Goal: Book appointment/travel/reservation

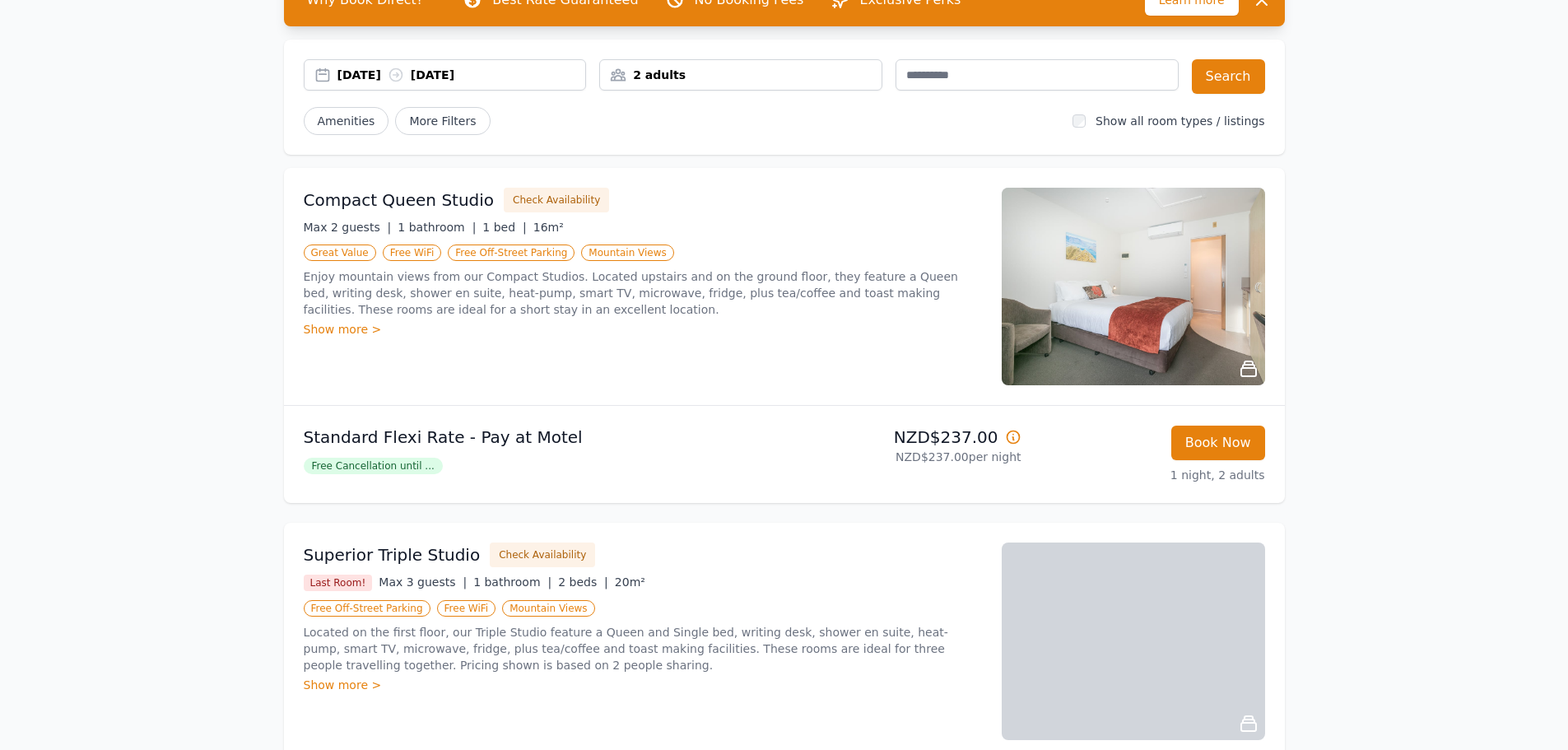
scroll to position [82, 0]
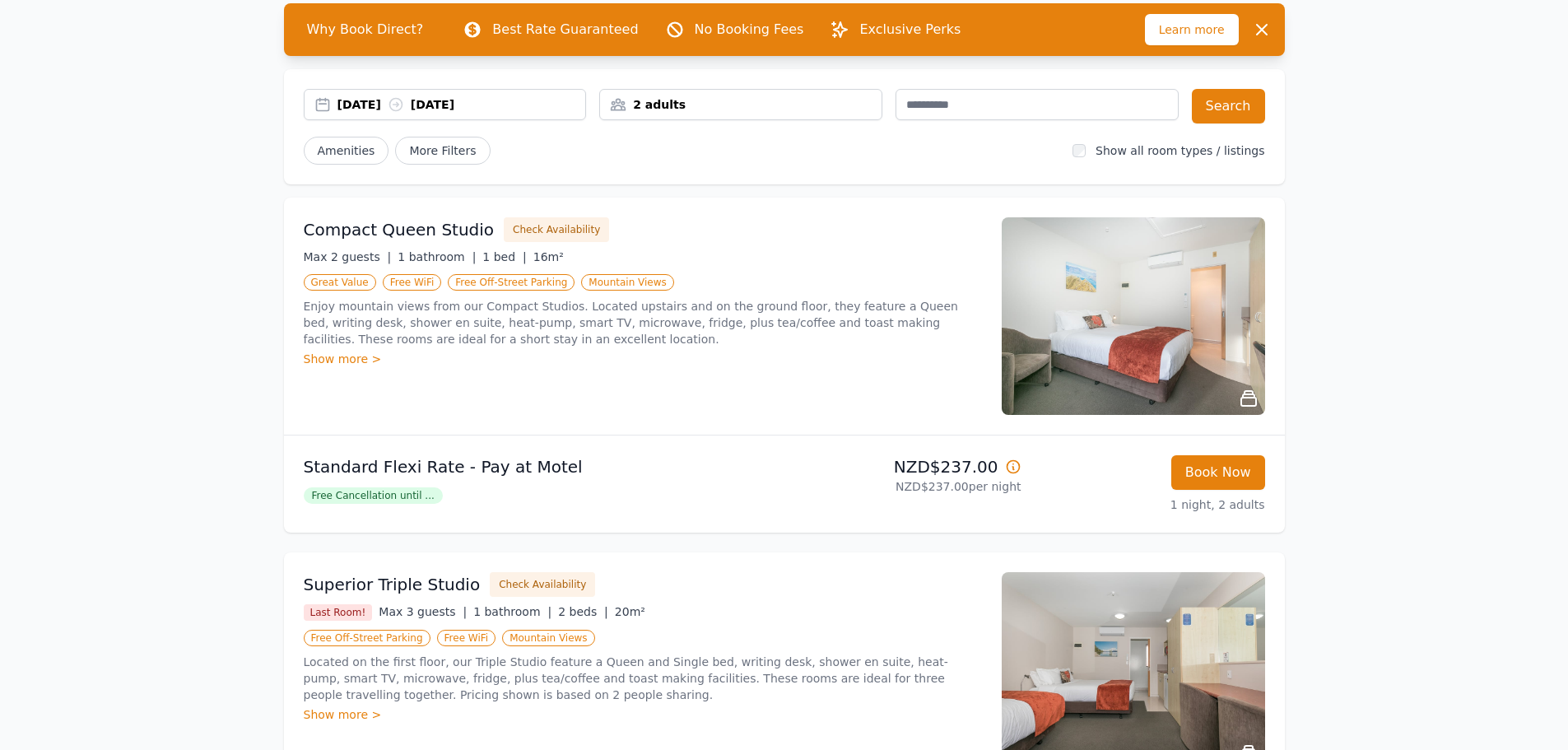
click at [1074, 345] on img at bounding box center [1133, 316] width 264 height 198
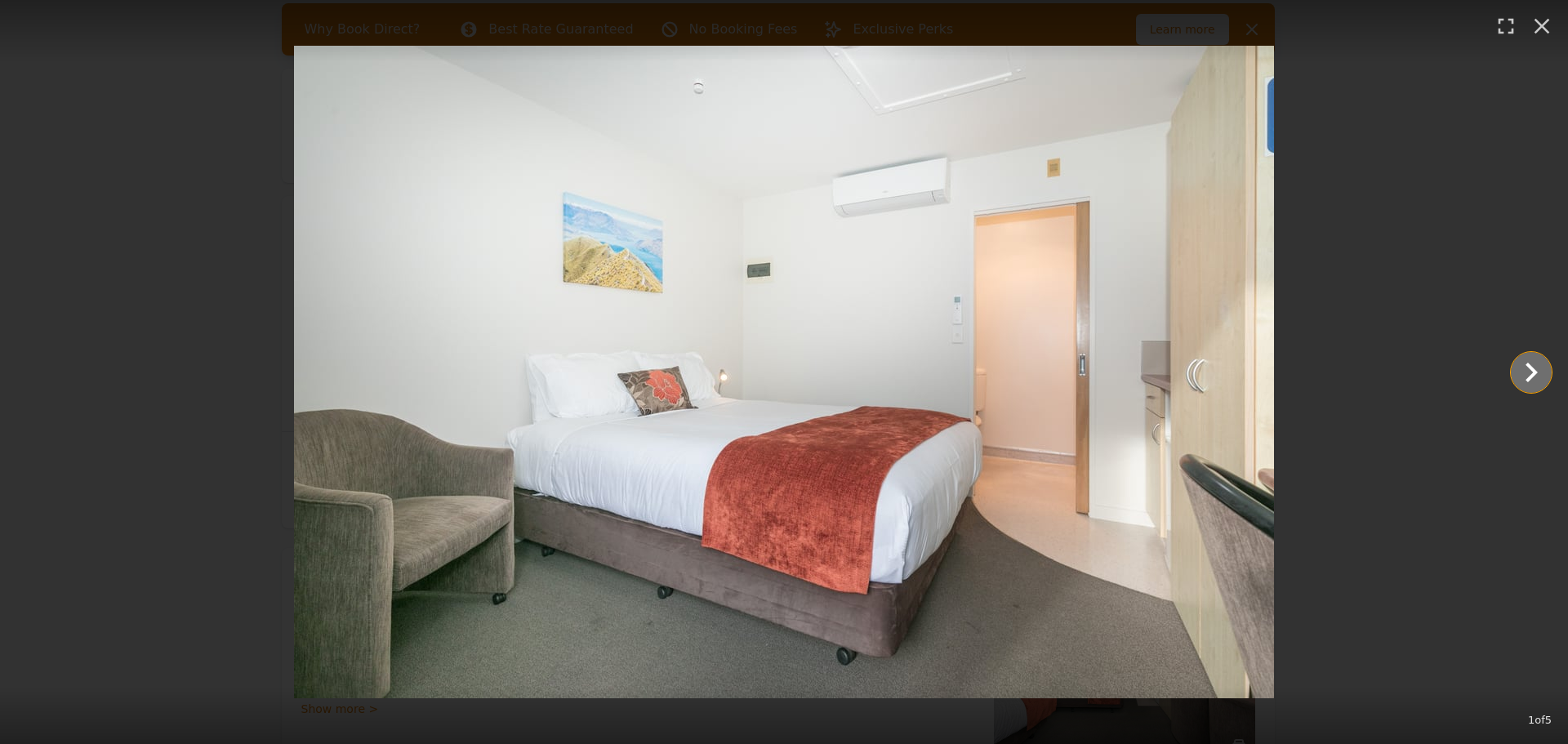
click at [1542, 368] on icon "Show slide 2 of 5" at bounding box center [1532, 373] width 40 height 40
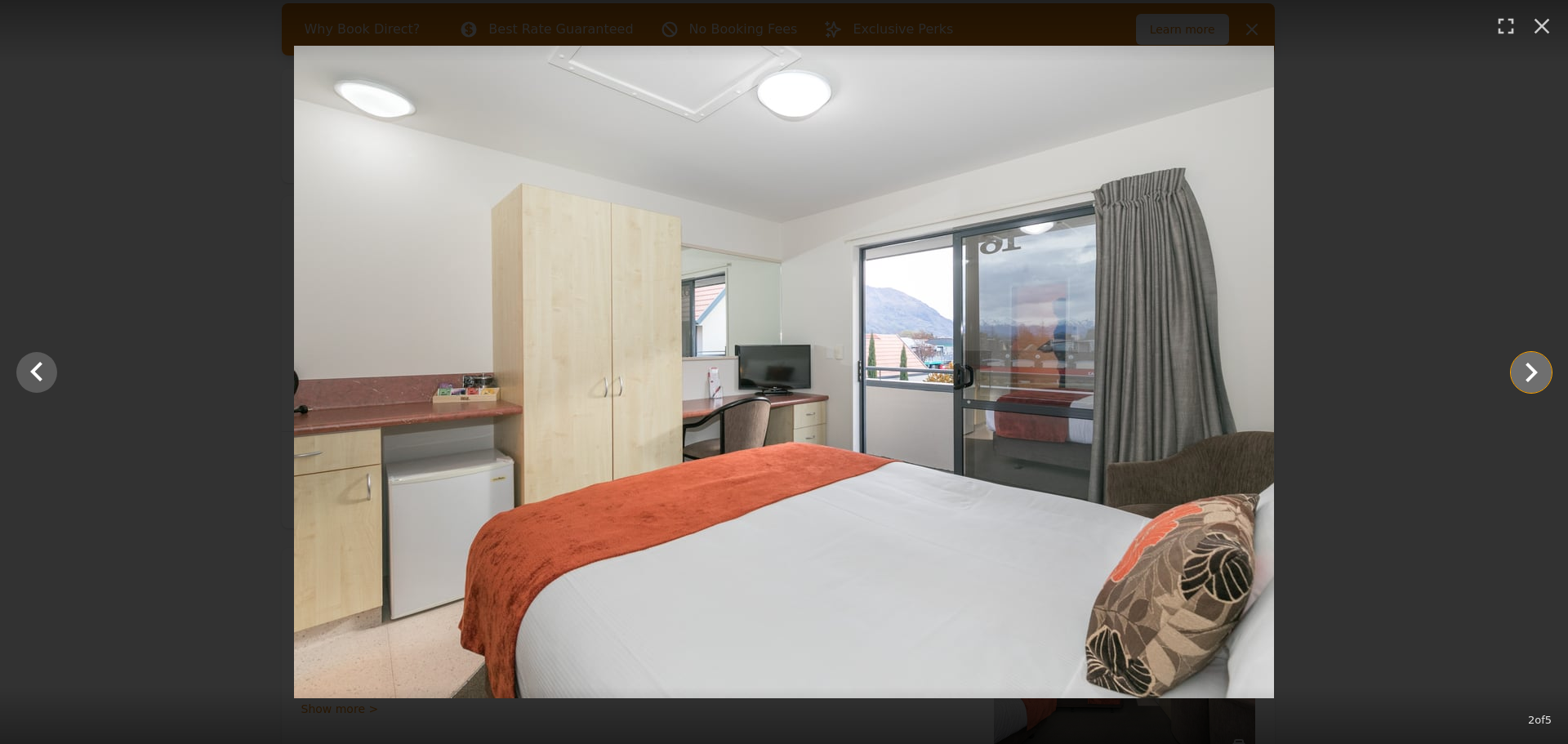
click at [1535, 370] on icon "Show slide 3 of 5" at bounding box center [1531, 372] width 12 height 20
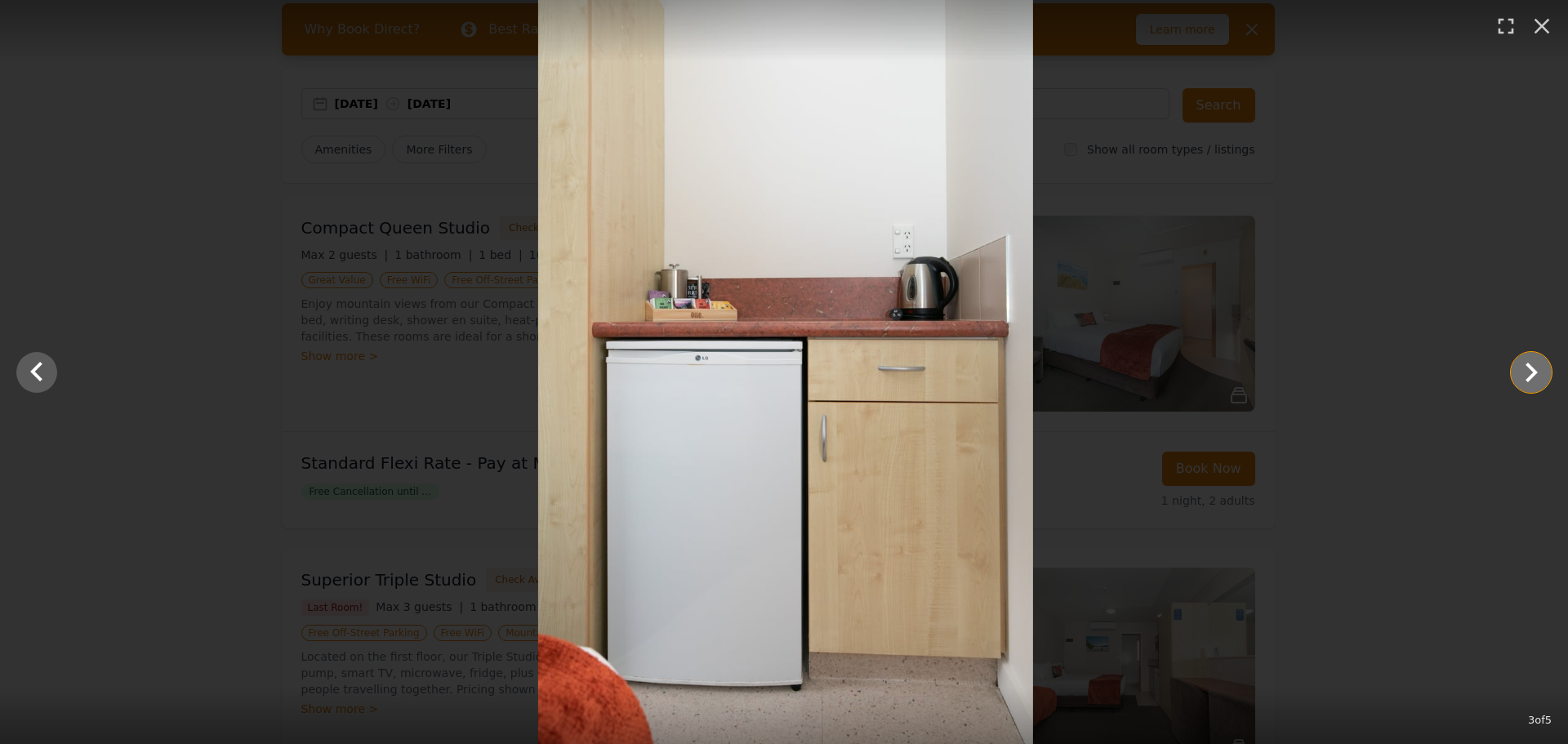
click at [1535, 370] on icon "Show slide 4 of 5" at bounding box center [1531, 372] width 12 height 20
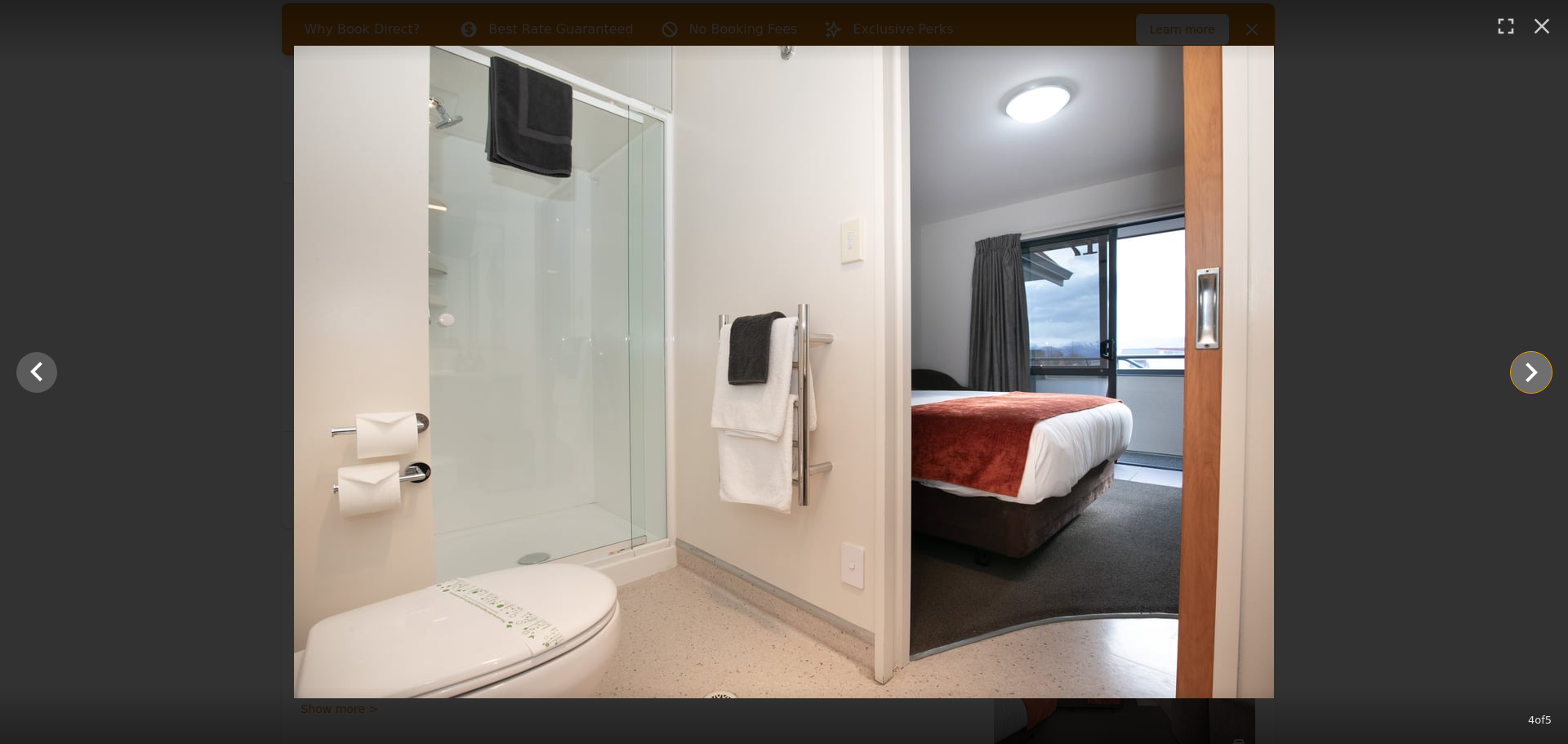
click at [1535, 370] on icon "Show slide 5 of 5" at bounding box center [1531, 372] width 12 height 20
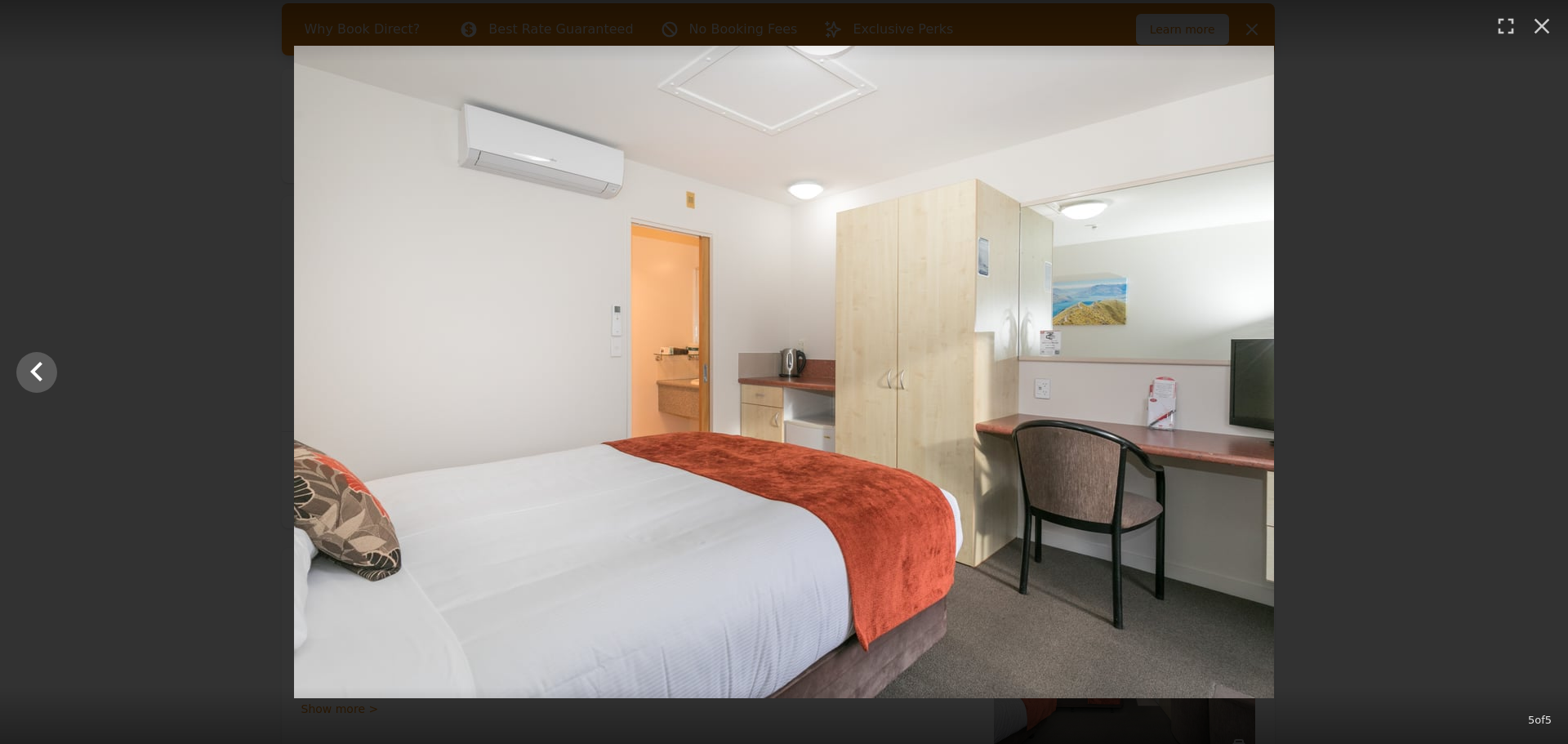
click at [1535, 370] on div at bounding box center [784, 371] width 1568 height 652
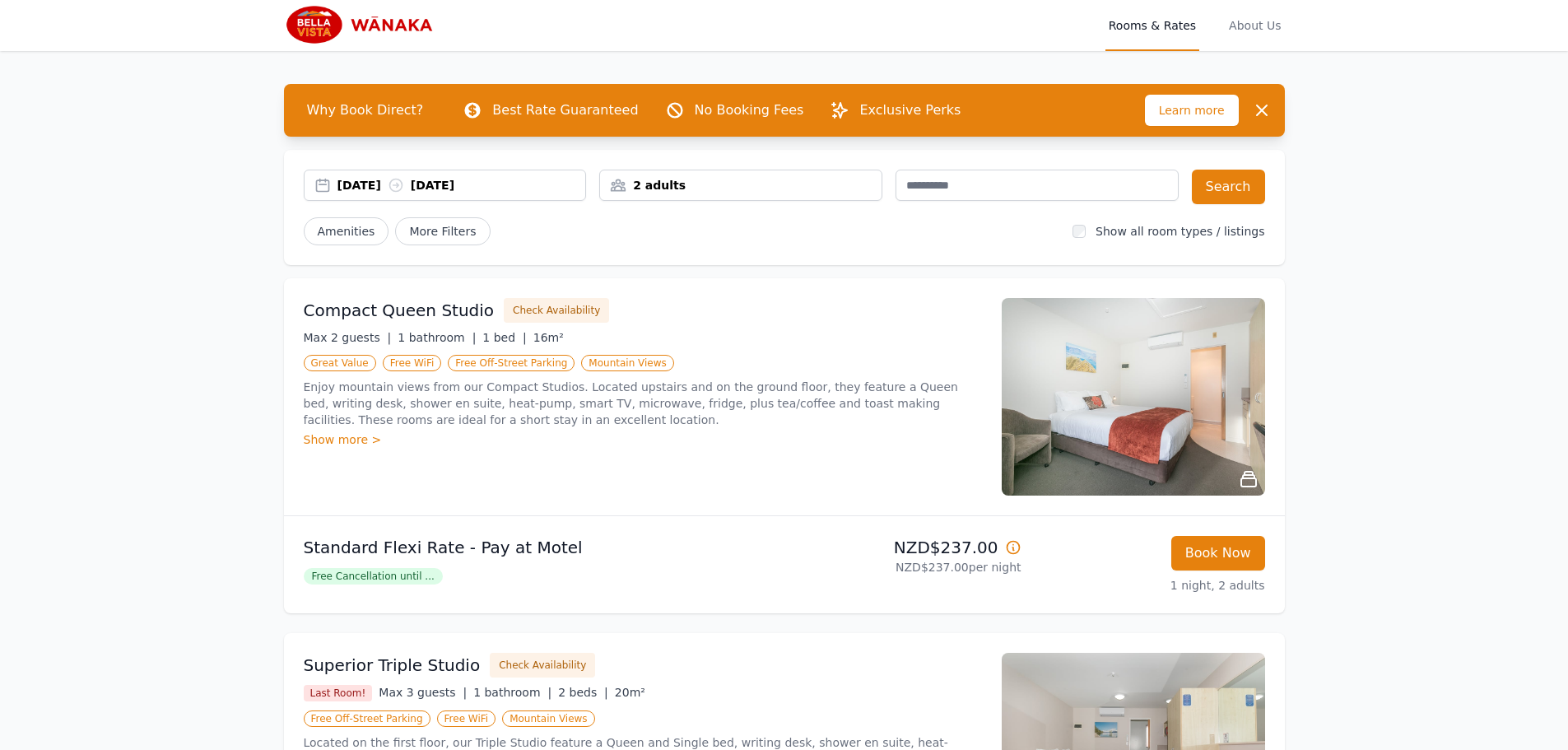
scroll to position [0, 0]
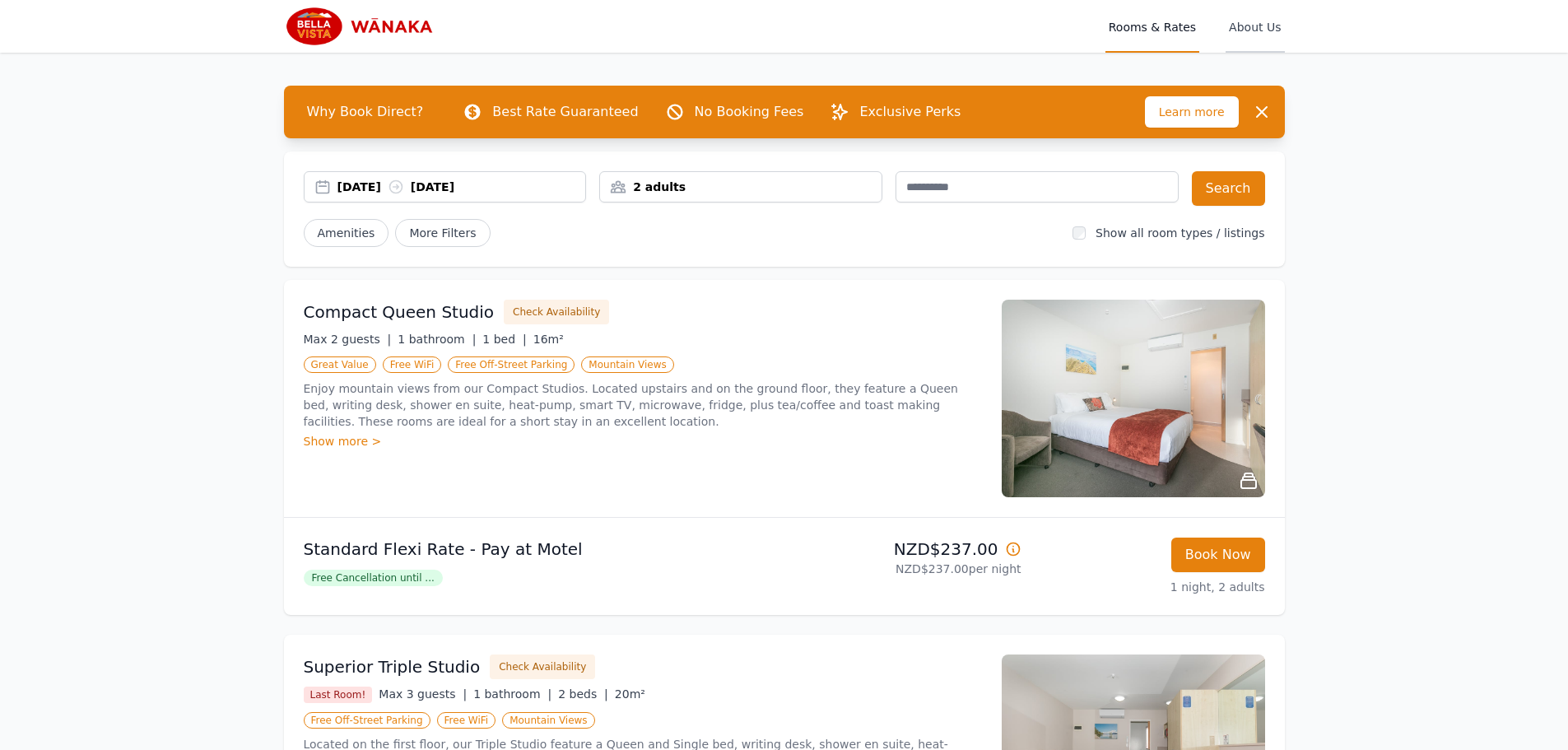
click at [1244, 22] on span "About Us" at bounding box center [1255, 26] width 58 height 52
